Goal: Communication & Community: Answer question/provide support

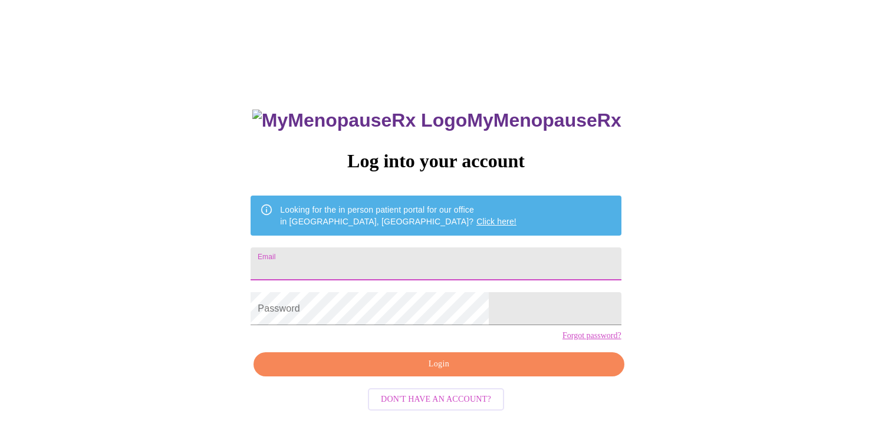
click at [353, 258] on input "Email" at bounding box center [436, 264] width 370 height 33
type input "cr_mcnulty@msn.com"
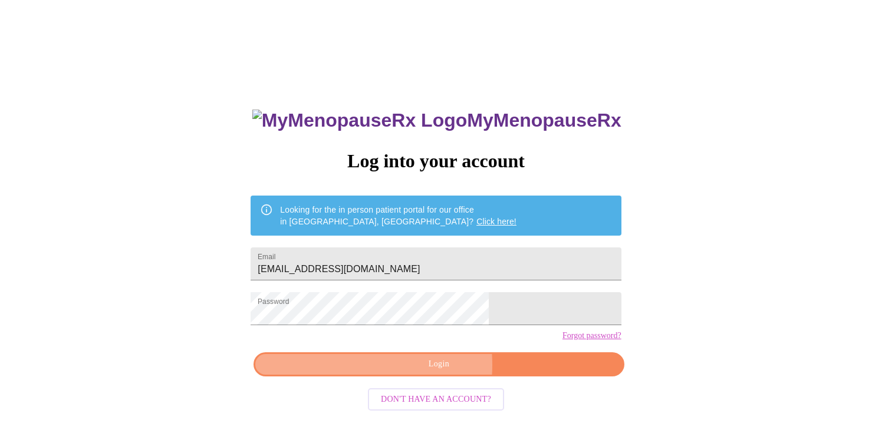
click at [391, 372] on span "Login" at bounding box center [438, 364] width 343 height 15
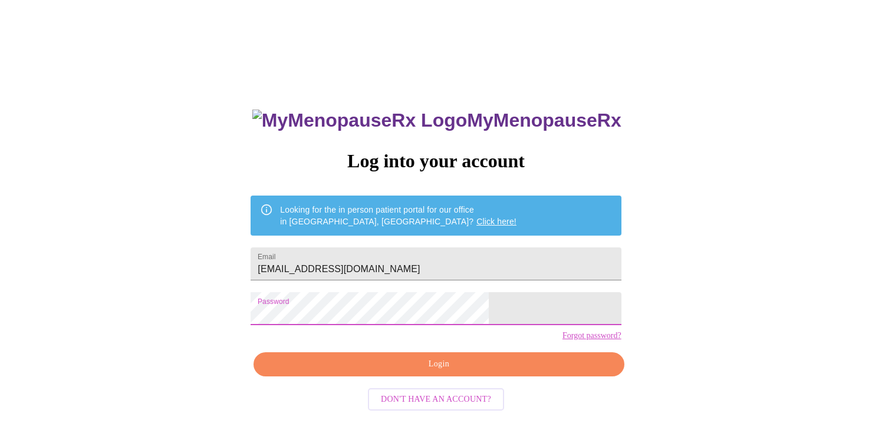
click at [295, 320] on div "MyMenopauseRx Log into your account Looking for the in person patient portal fo…" at bounding box center [436, 263] width 862 height 516
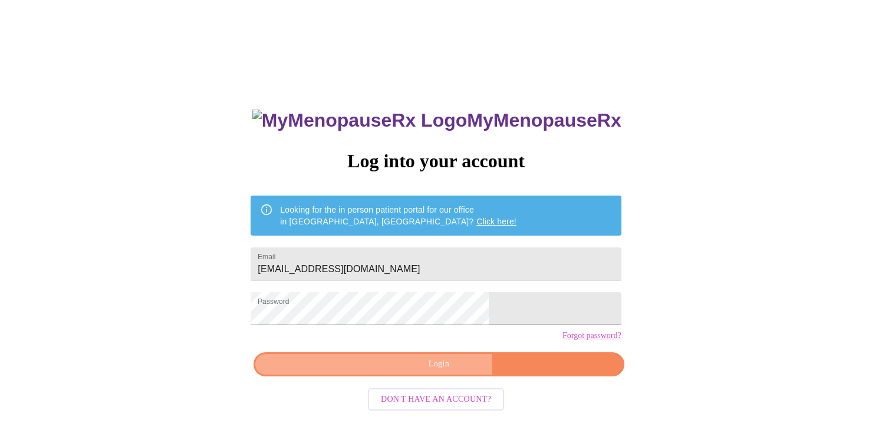
click at [363, 372] on span "Login" at bounding box center [438, 364] width 343 height 15
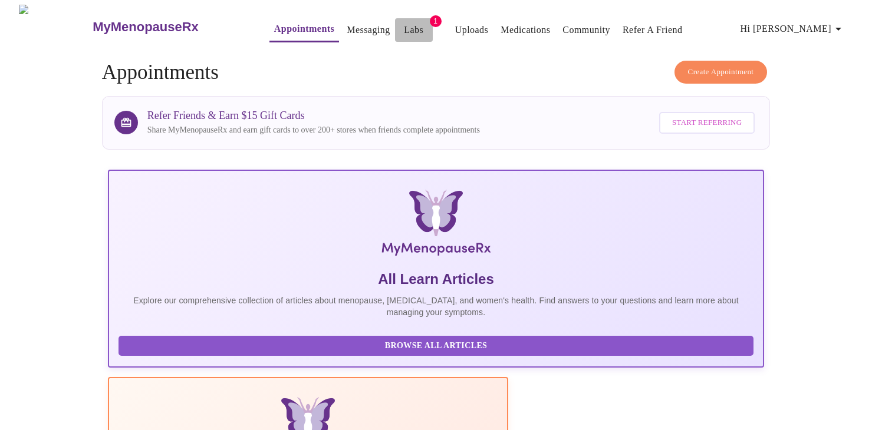
click at [404, 26] on link "Labs" at bounding box center [413, 30] width 19 height 17
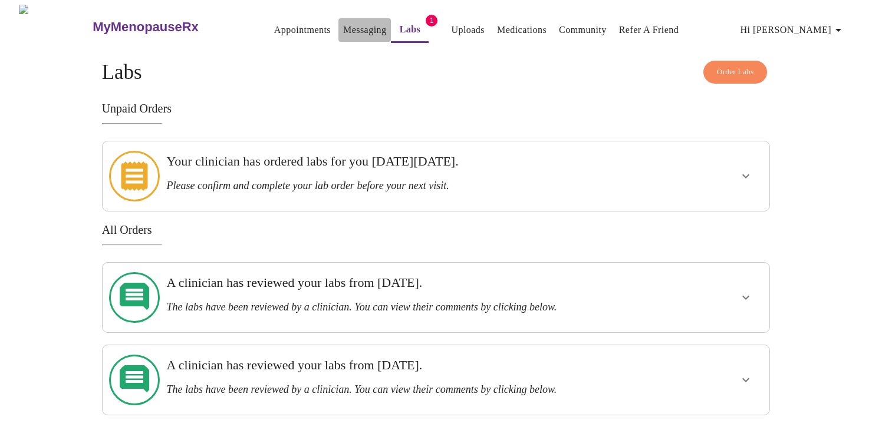
click at [343, 24] on link "Messaging" at bounding box center [364, 30] width 43 height 17
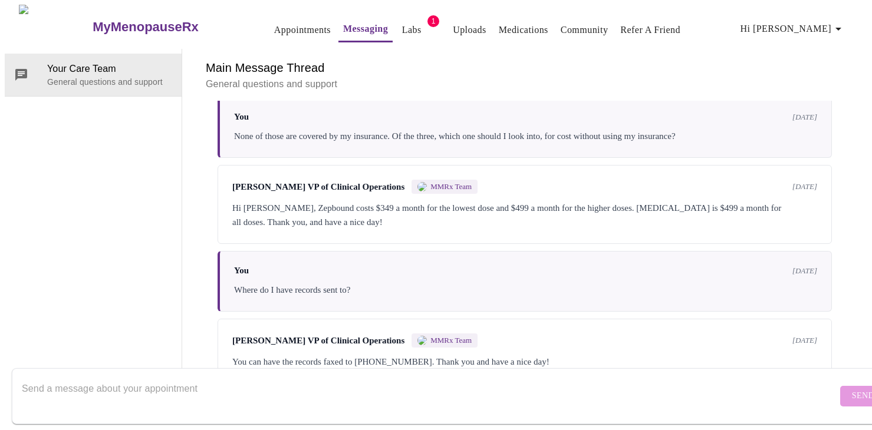
scroll to position [2380, 0]
